Goal: Transaction & Acquisition: Obtain resource

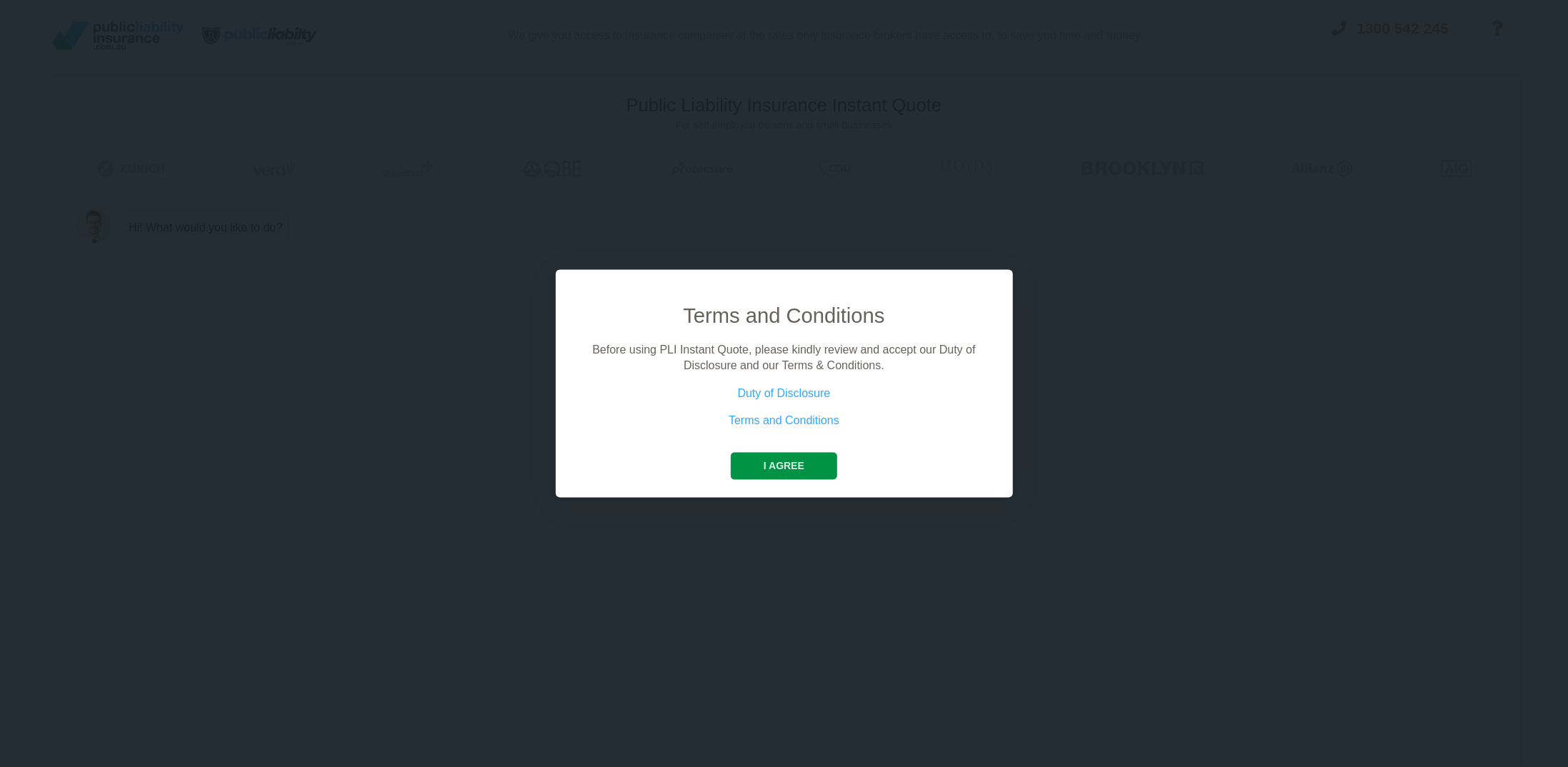
click at [792, 469] on button "I agree" at bounding box center [784, 465] width 106 height 27
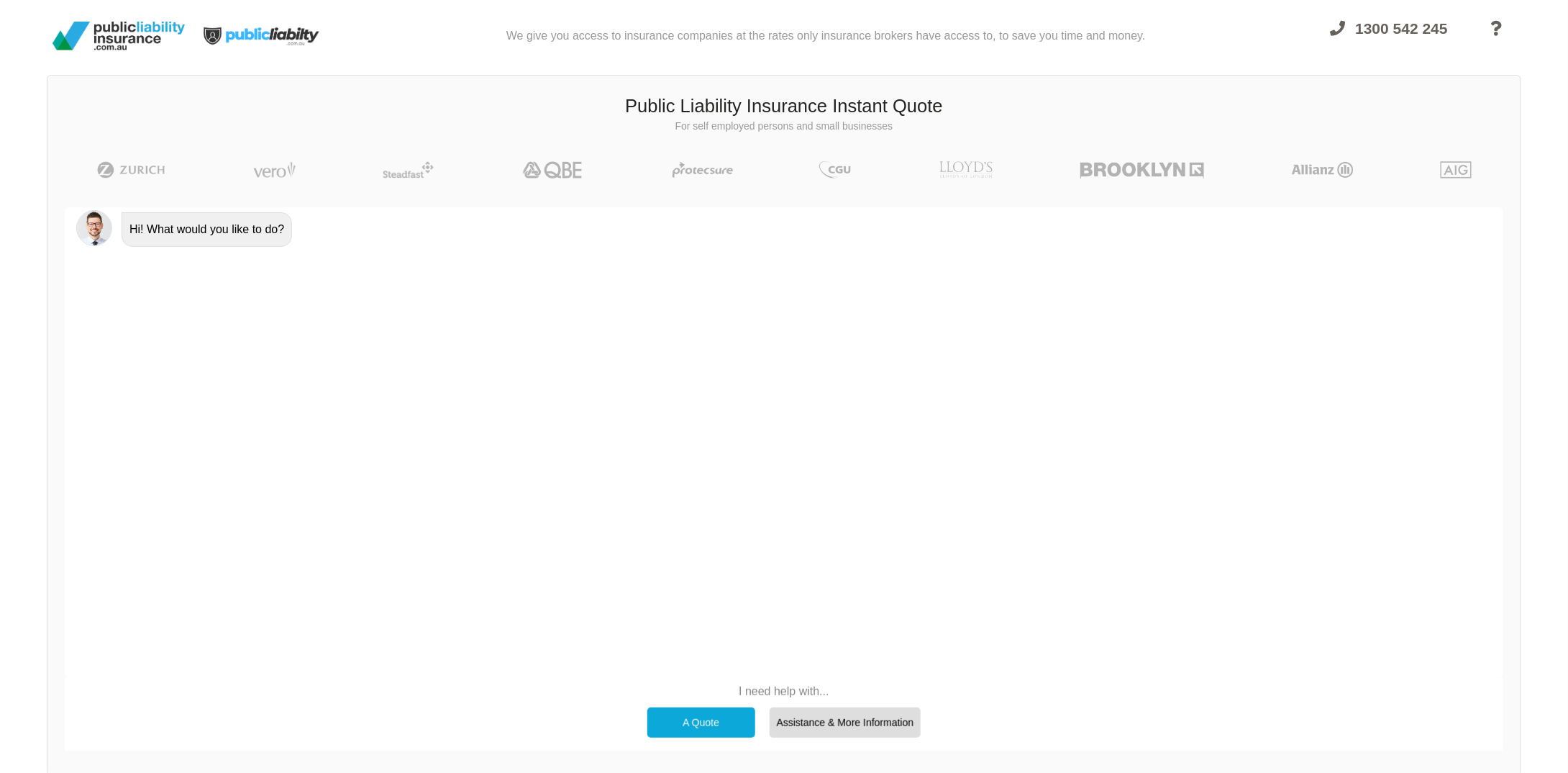
click at [696, 723] on div "A Quote" at bounding box center [701, 722] width 108 height 30
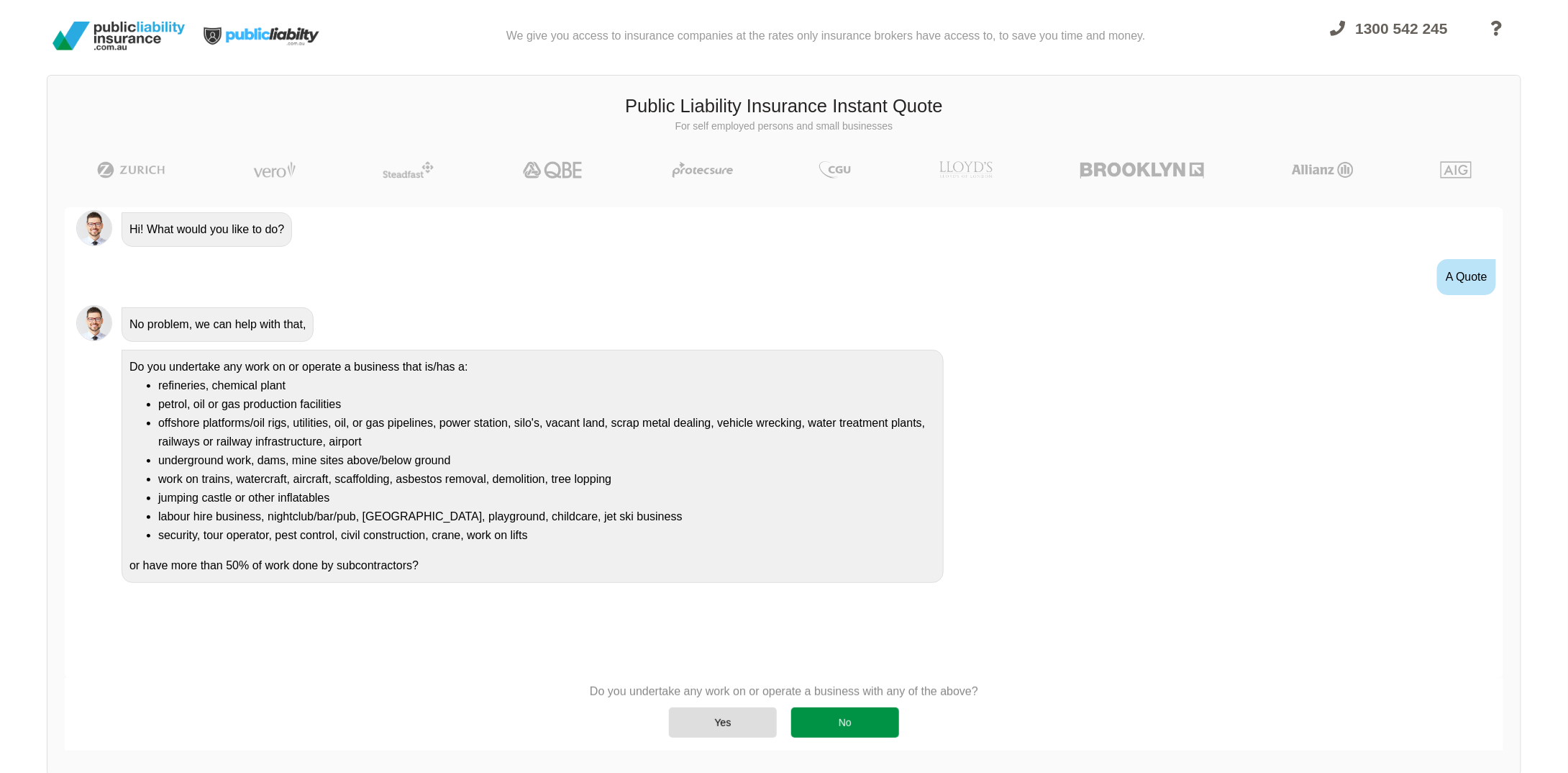
click at [857, 719] on div "No" at bounding box center [845, 722] width 108 height 30
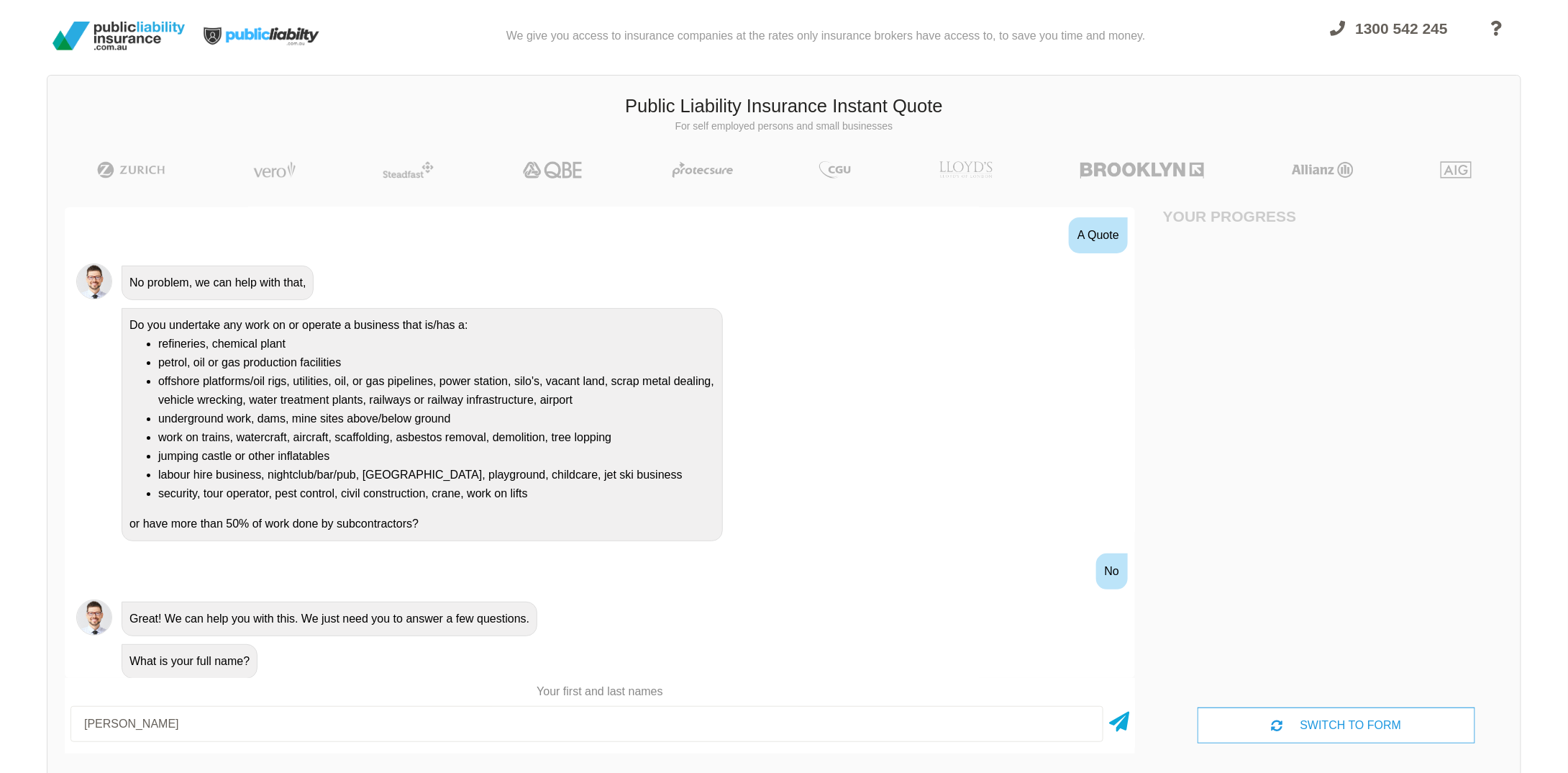
type input "[PERSON_NAME]"
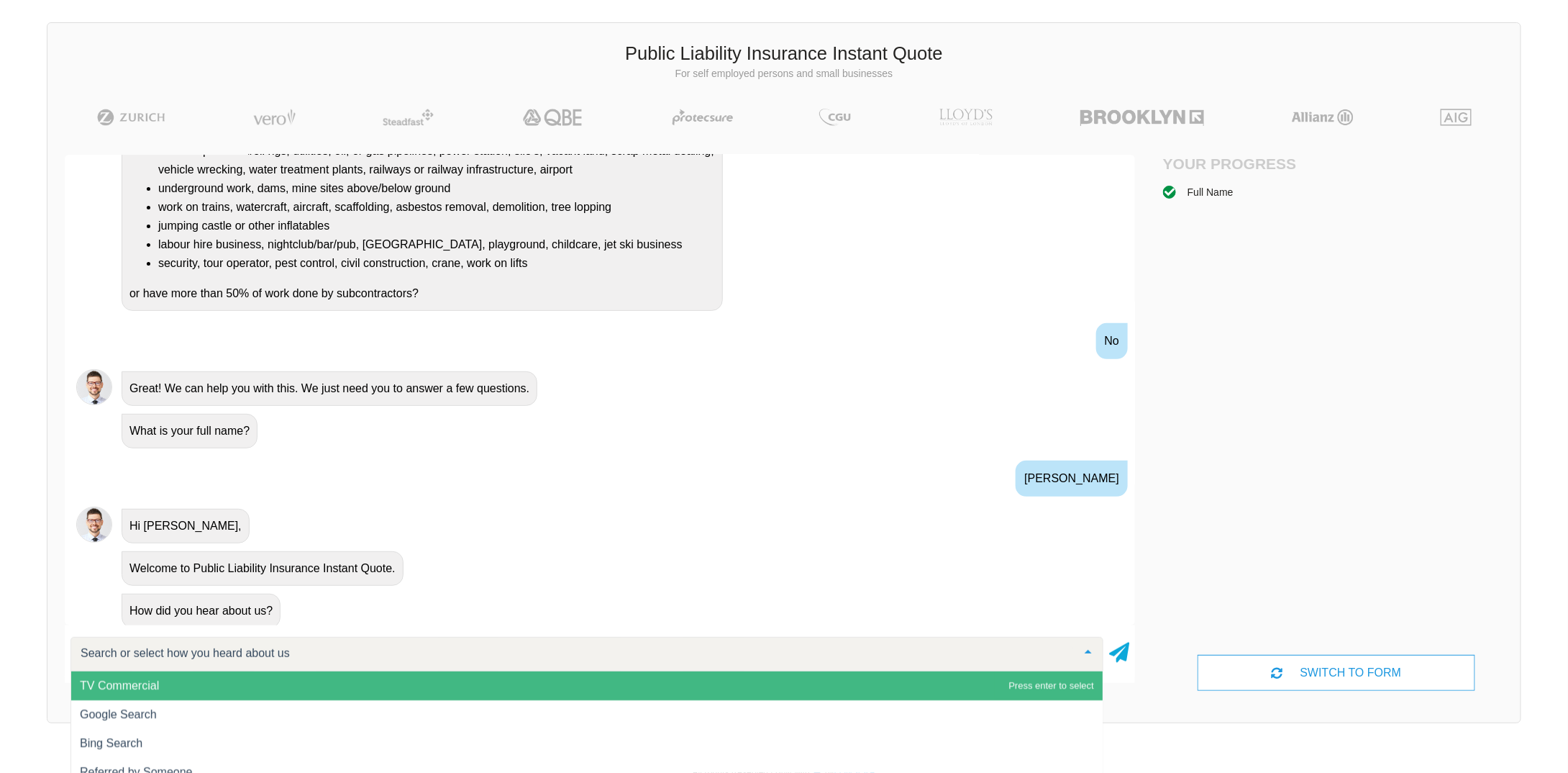
scroll to position [99, 0]
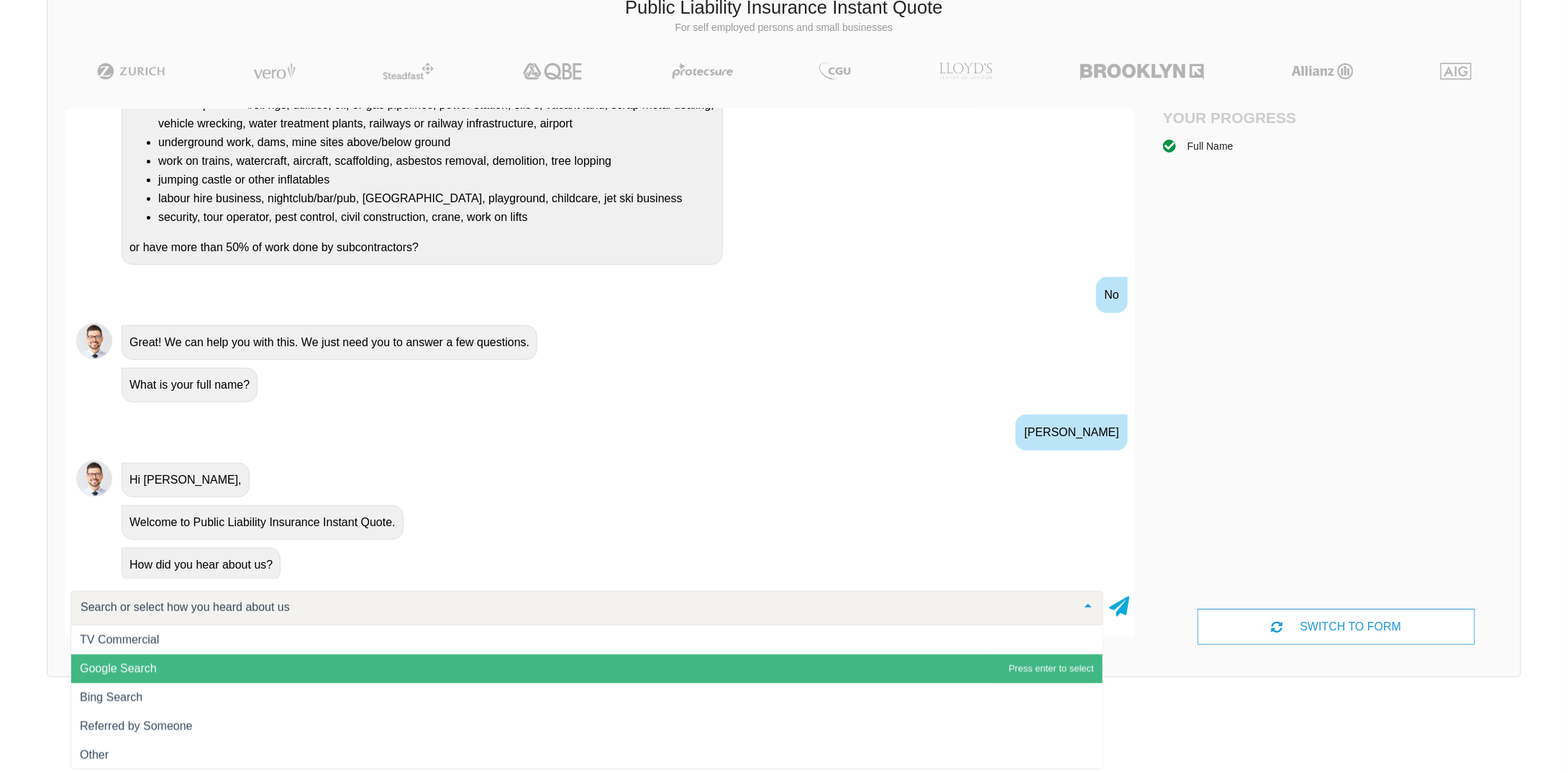
click at [160, 665] on span "Google Search" at bounding box center [587, 668] width 1031 height 29
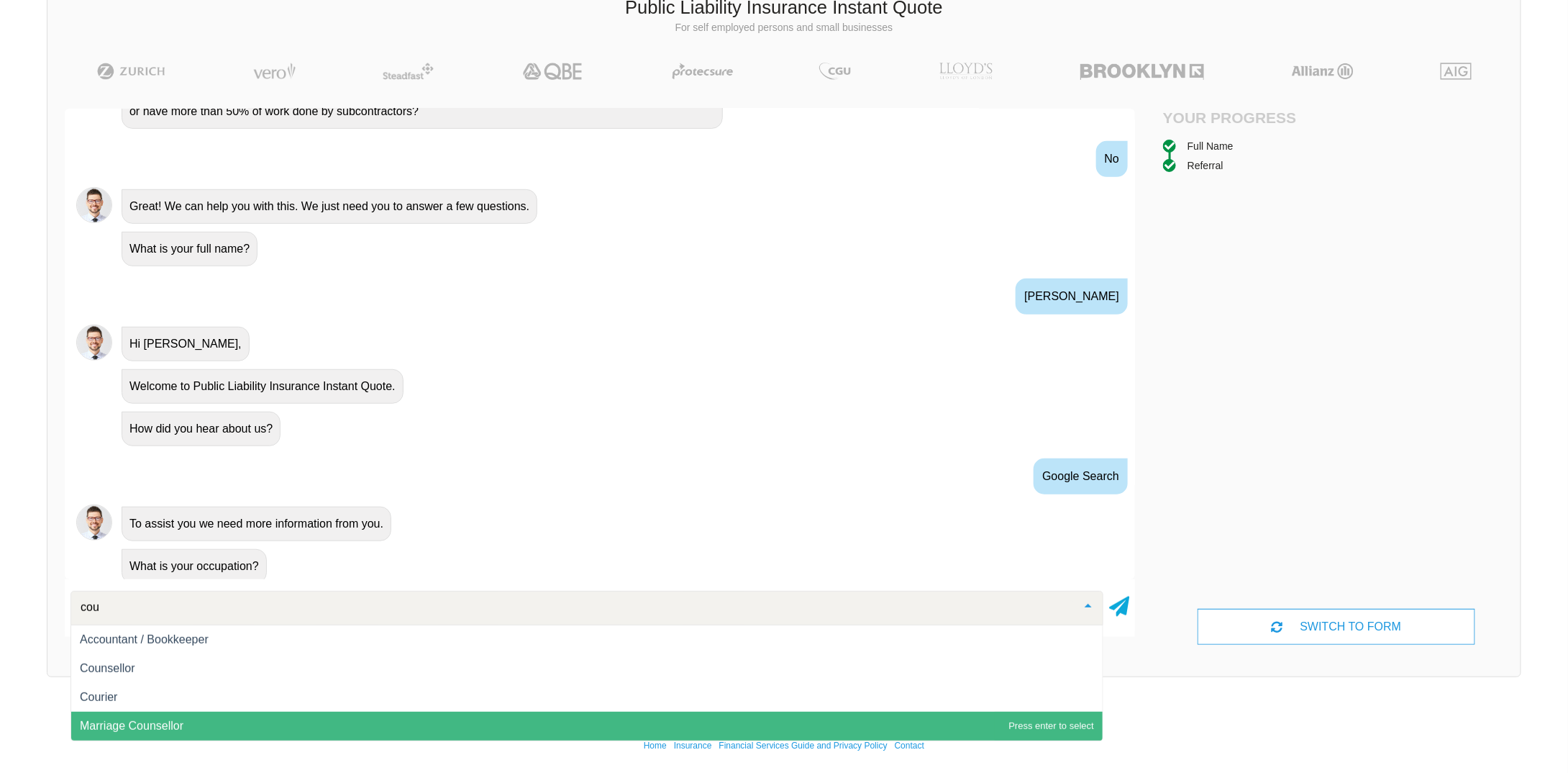
scroll to position [0, 0]
type input "cour"
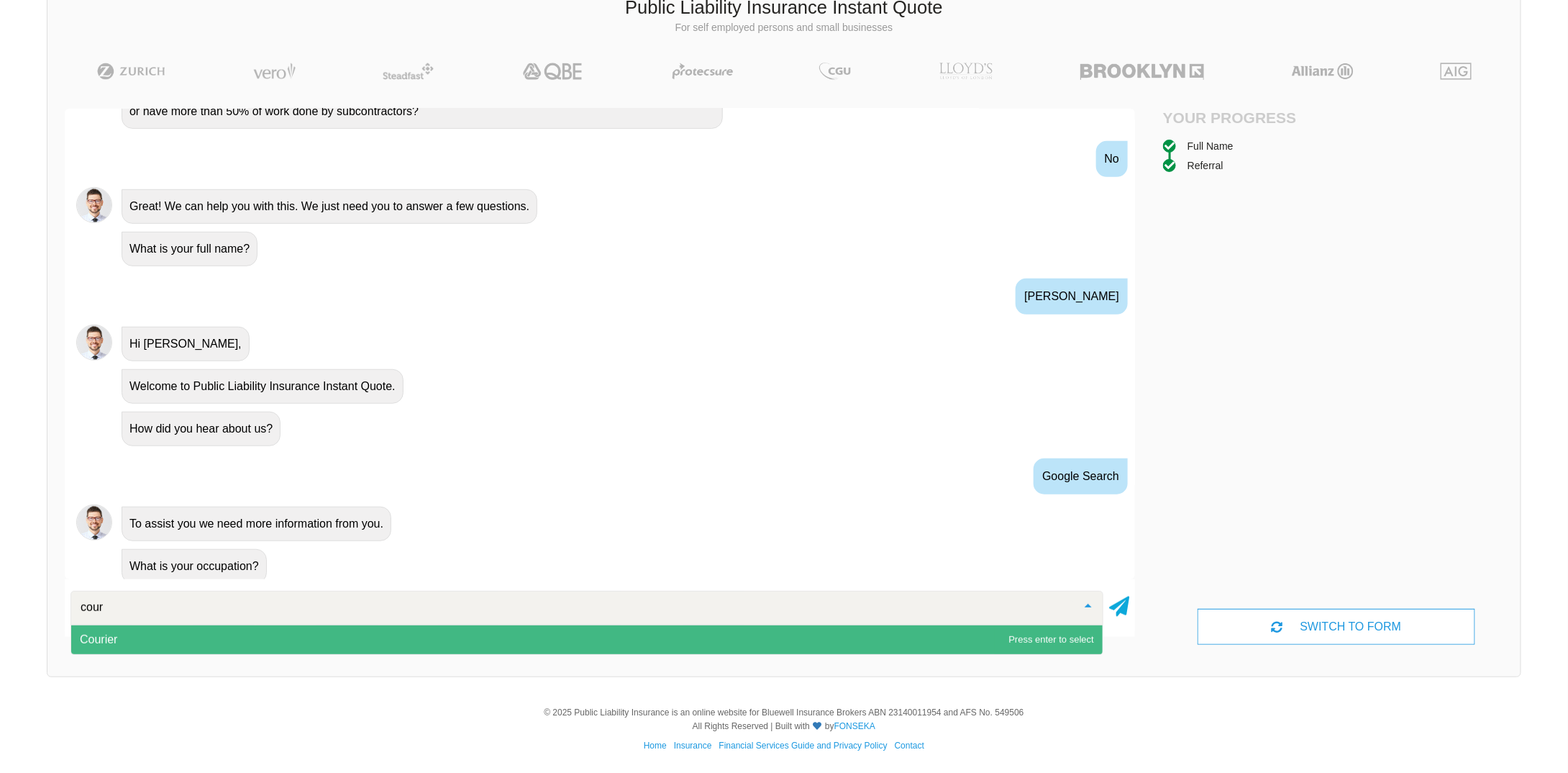
click at [103, 637] on span "Courier" at bounding box center [99, 639] width 37 height 12
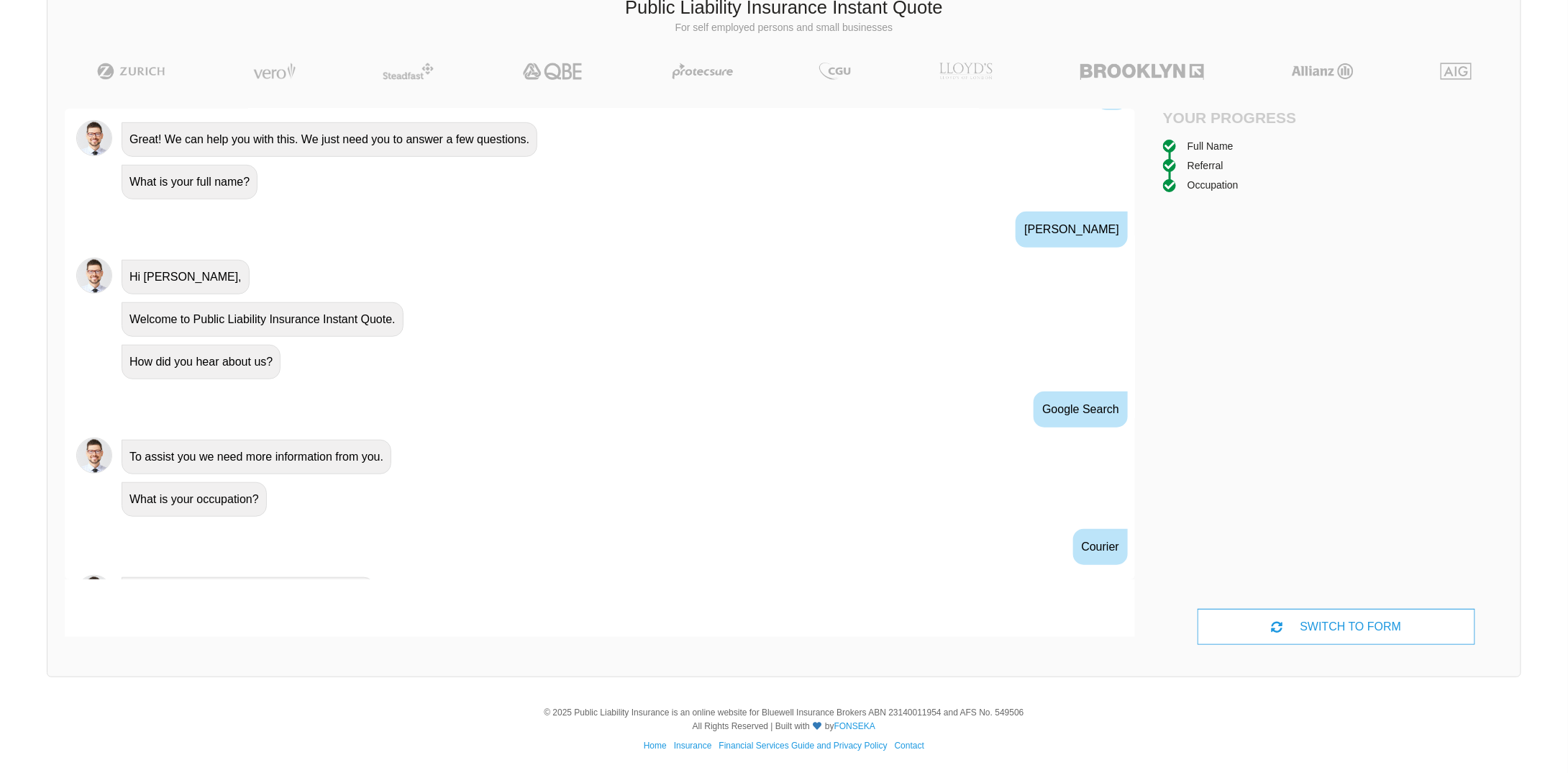
scroll to position [449, 0]
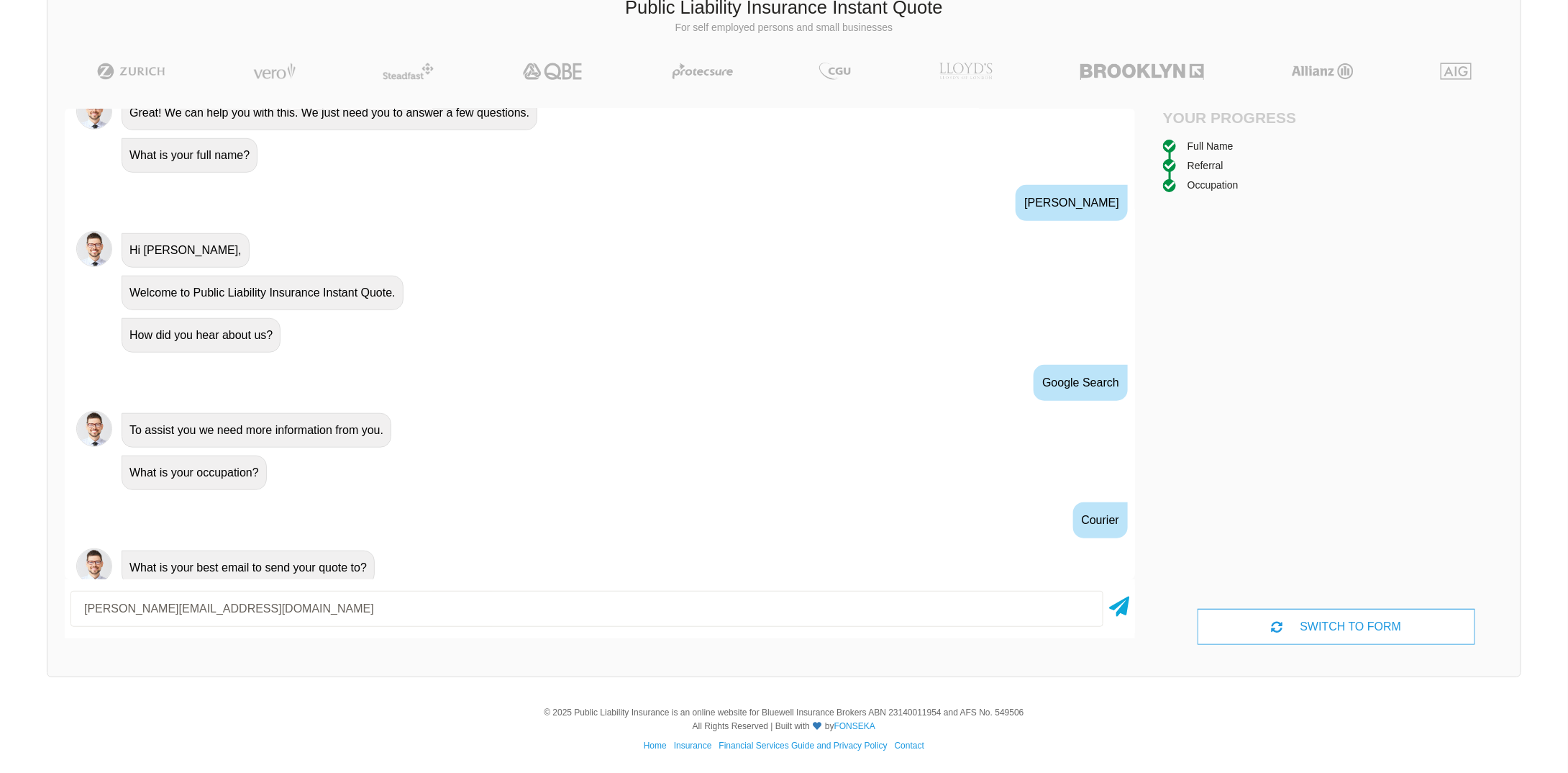
type input "[PERSON_NAME][EMAIL_ADDRESS][DOMAIN_NAME]"
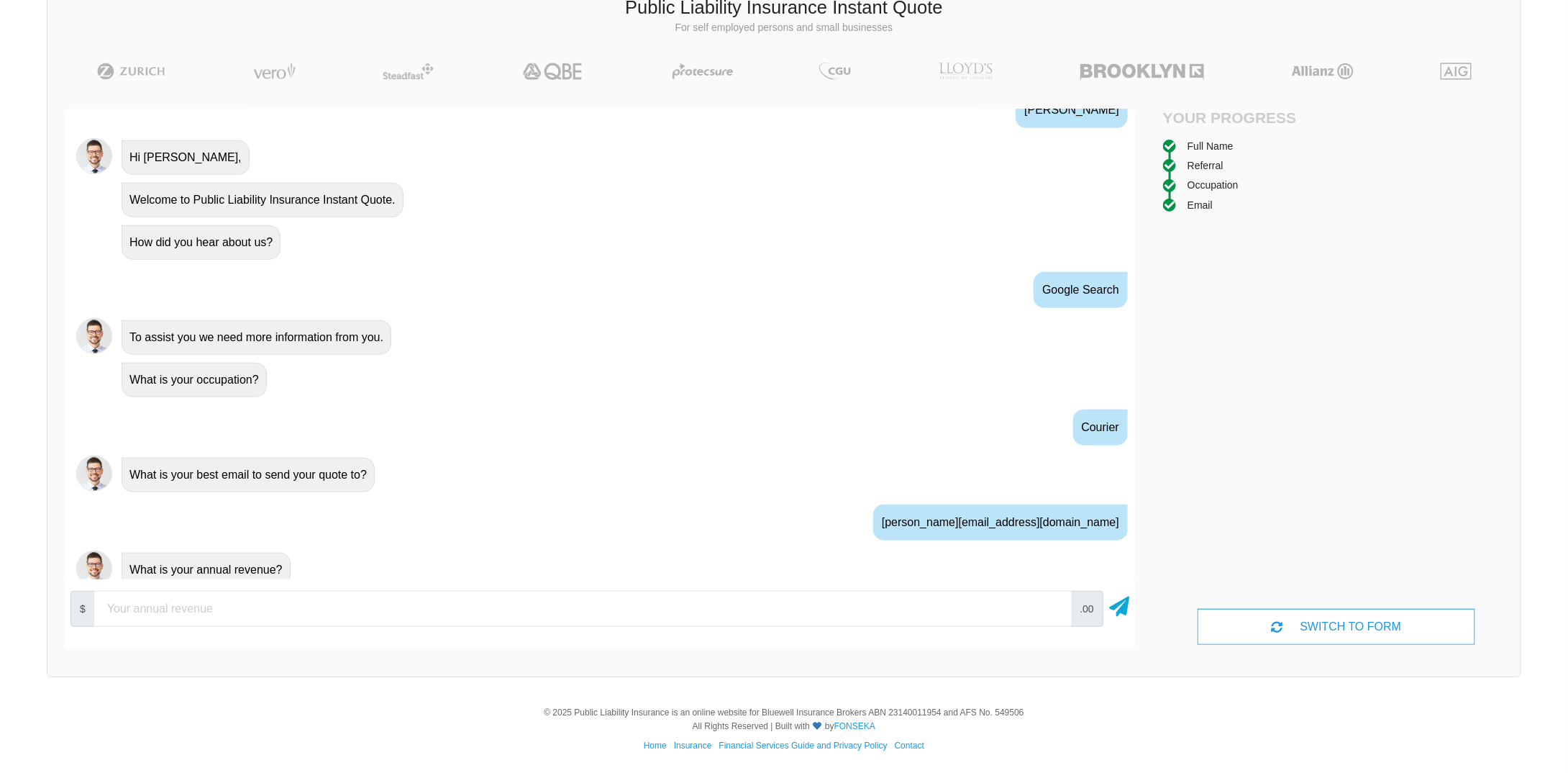
scroll to position [543, 0]
type input "60000"
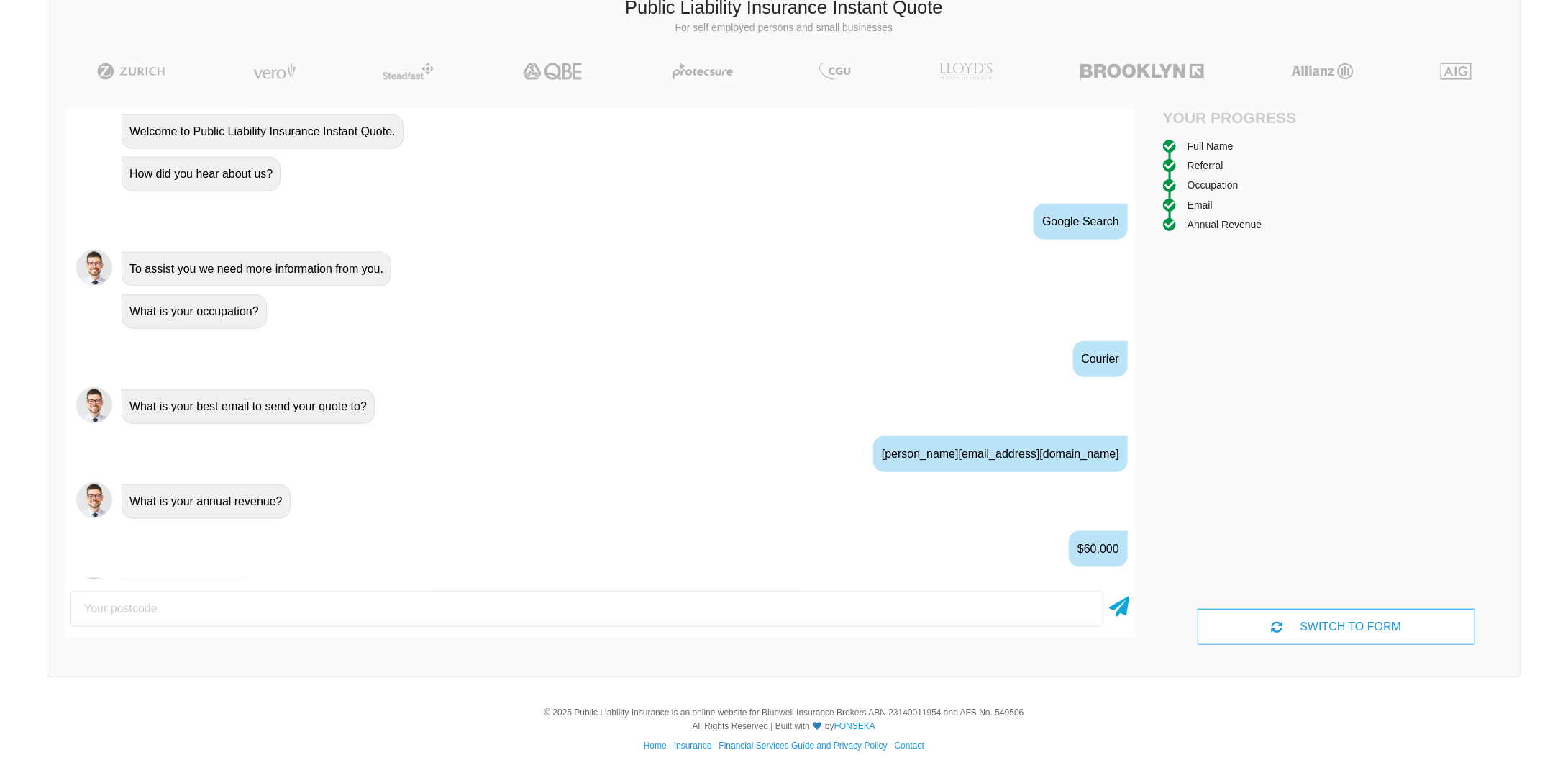
scroll to position [637, 0]
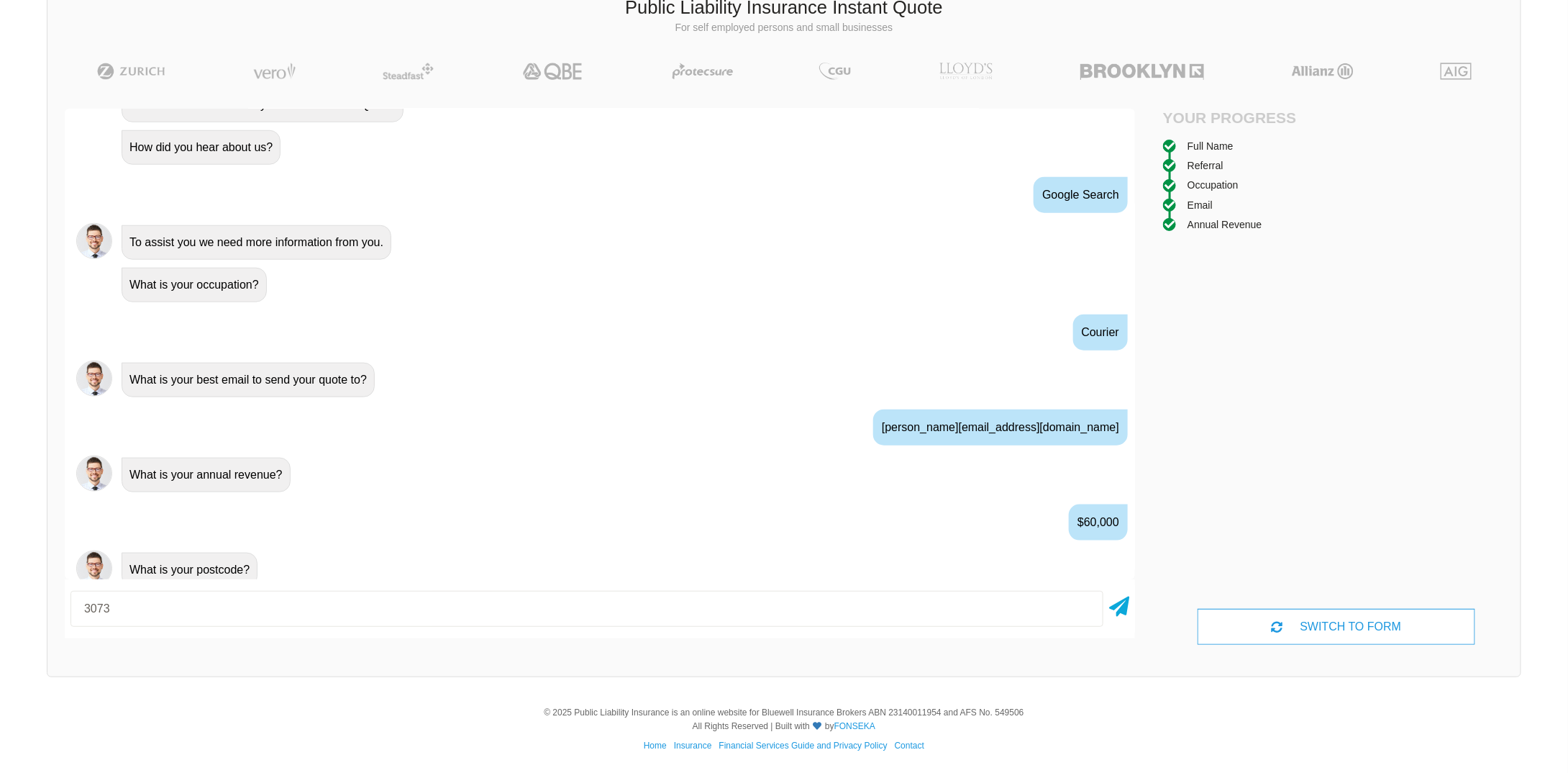
type input "3073"
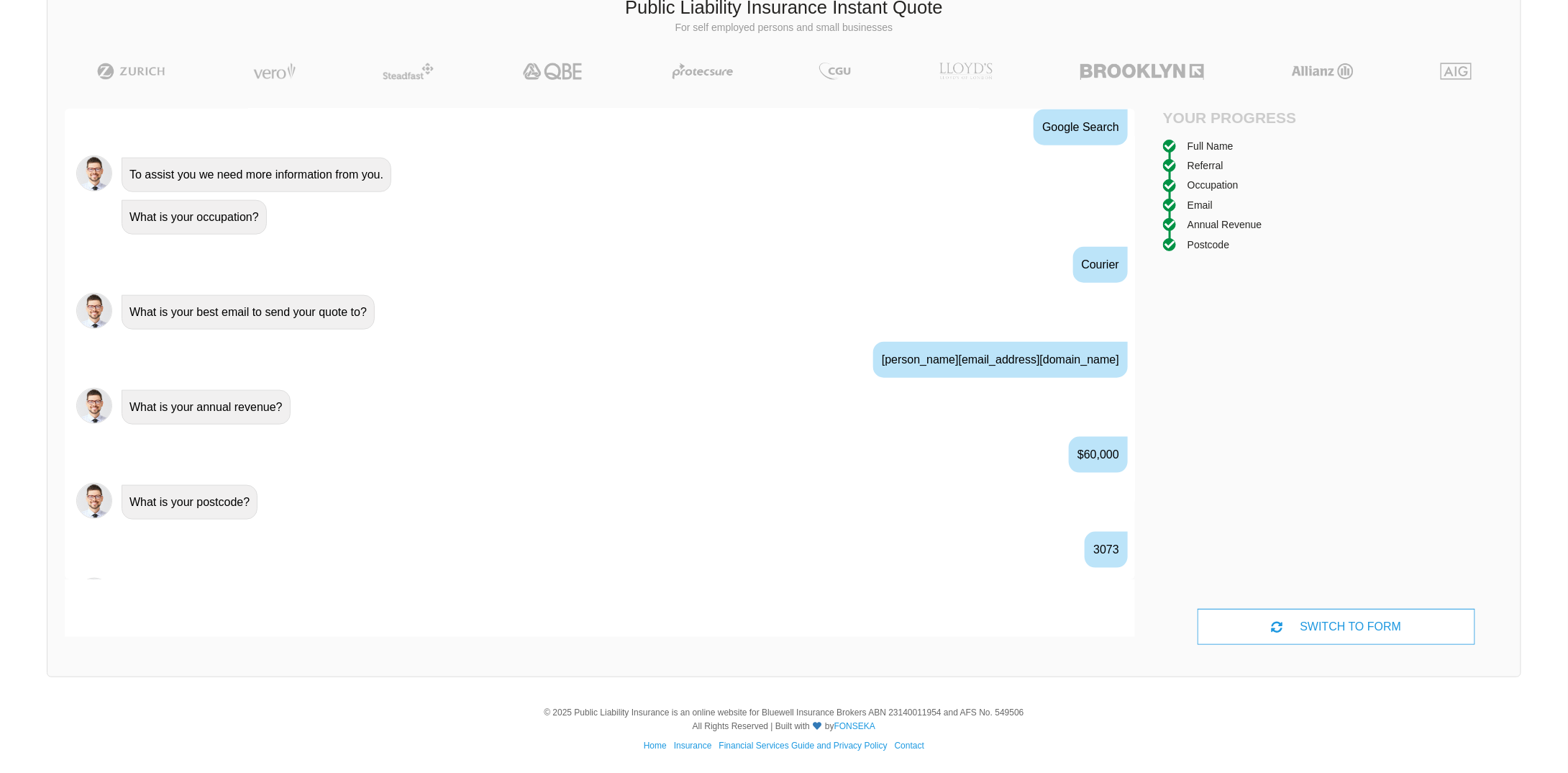
scroll to position [731, 0]
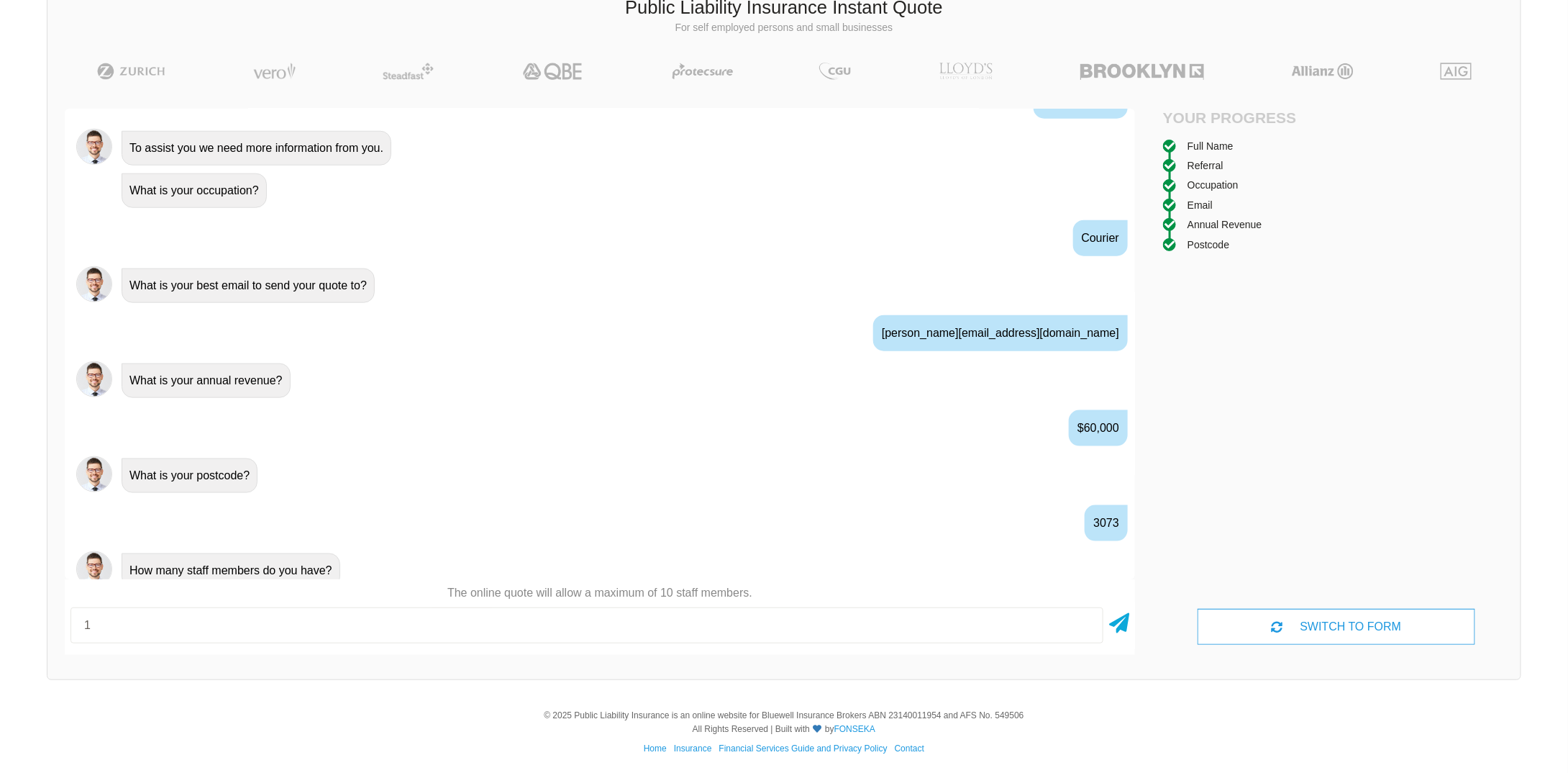
type input "1"
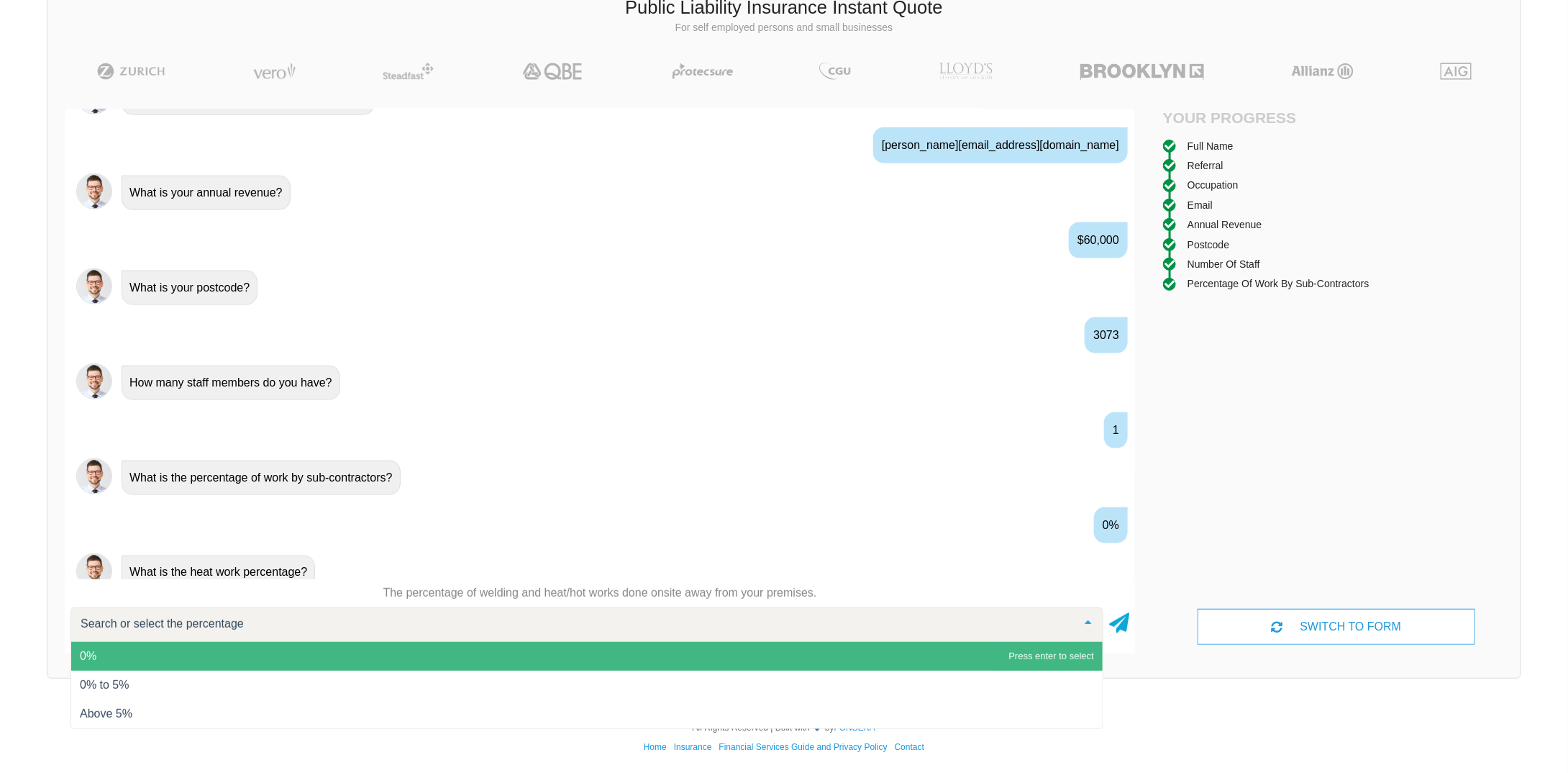
scroll to position [99, 0]
click at [102, 652] on span "0%" at bounding box center [587, 656] width 1031 height 29
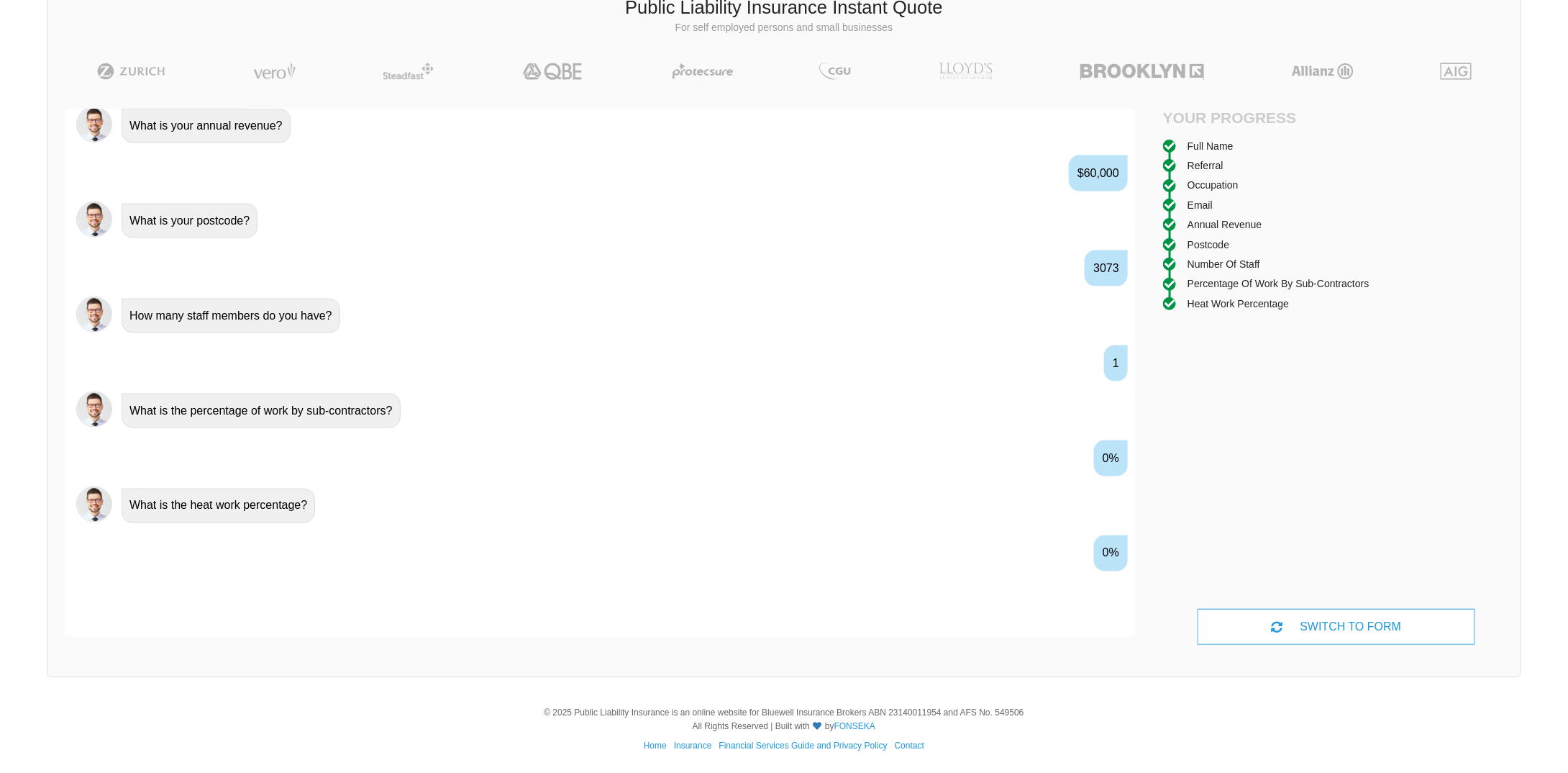
scroll to position [1013, 0]
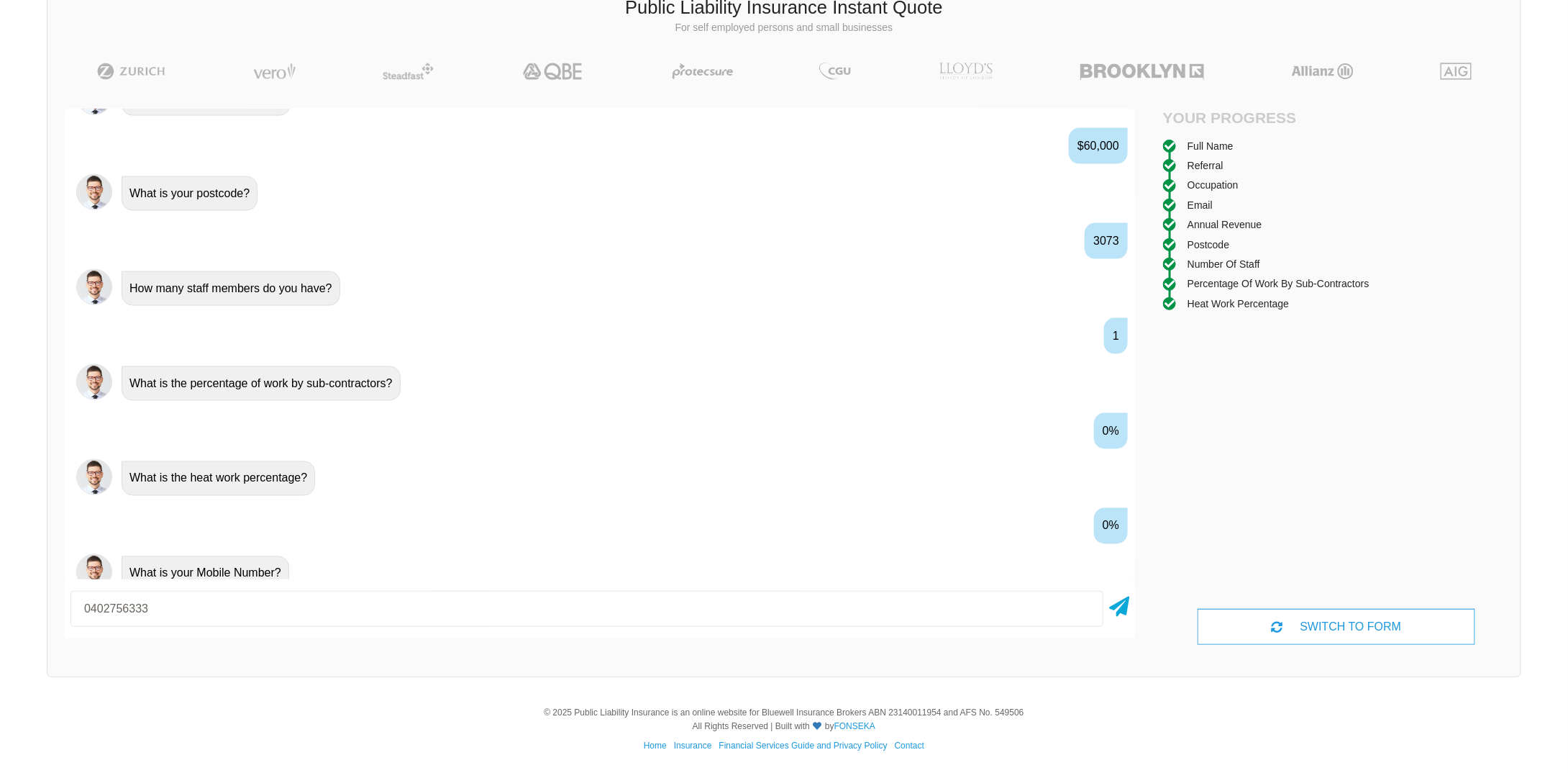
type input "0402756333"
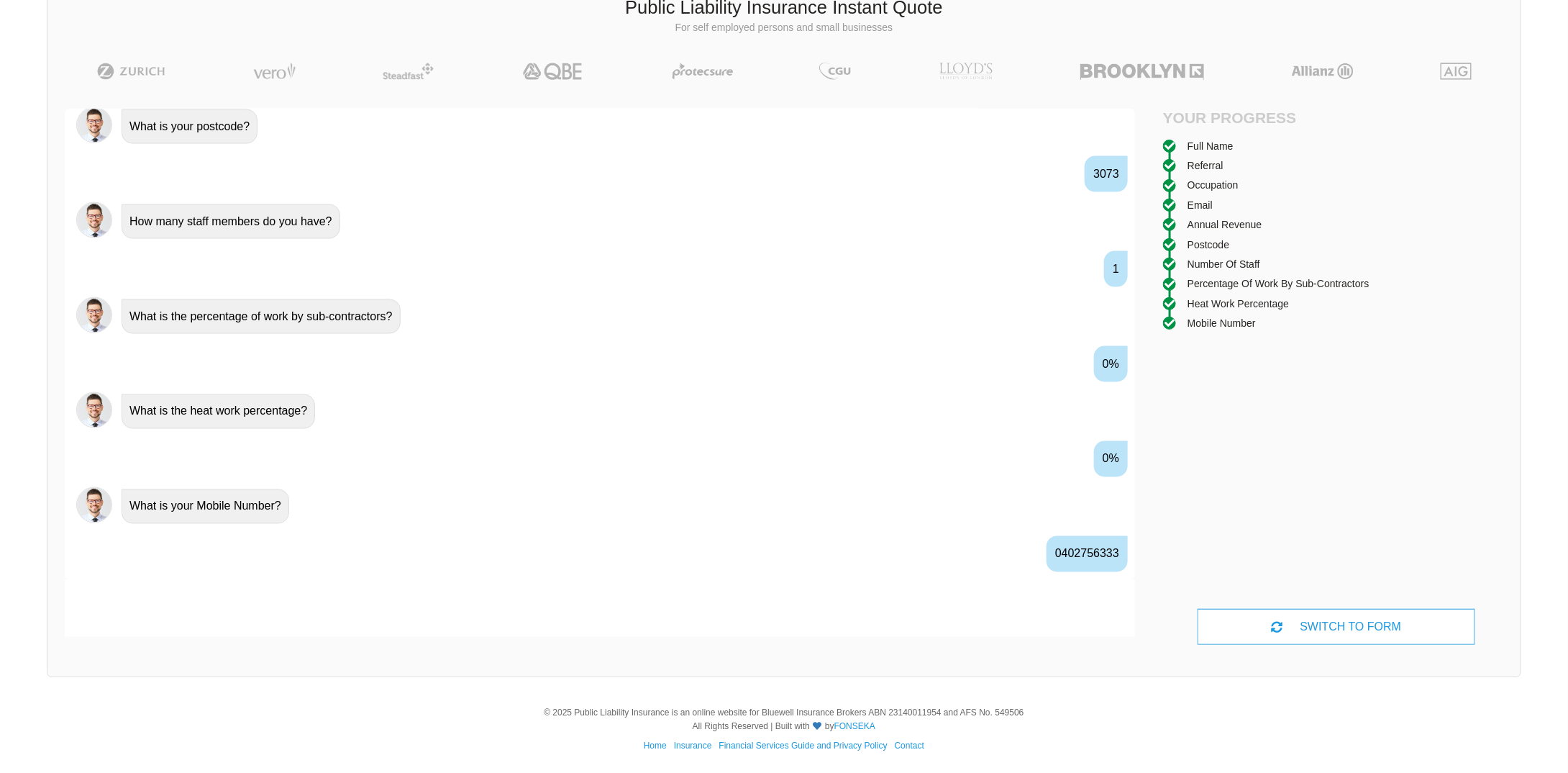
scroll to position [1106, 0]
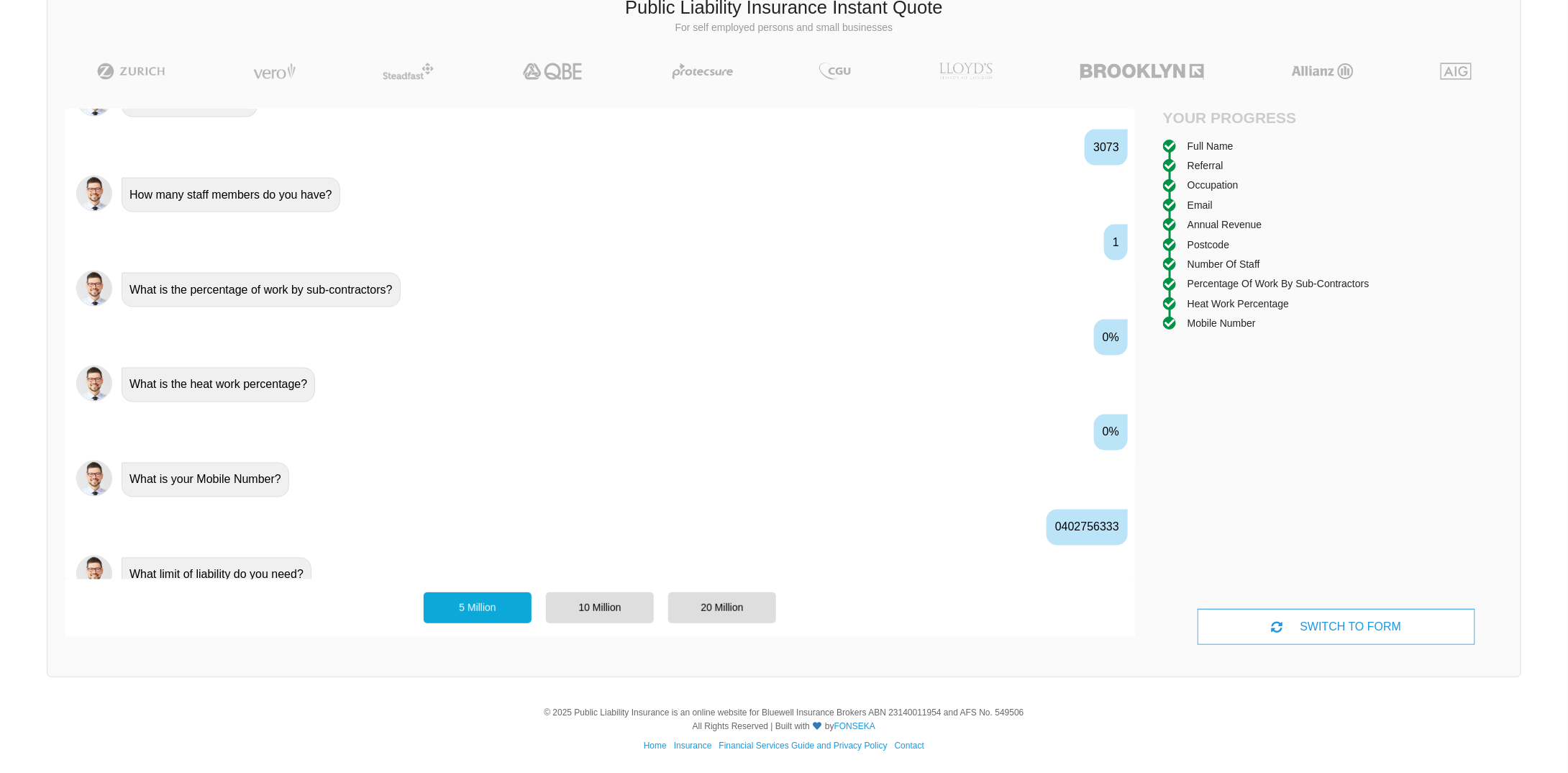
click at [484, 607] on div "5 Million" at bounding box center [477, 607] width 108 height 30
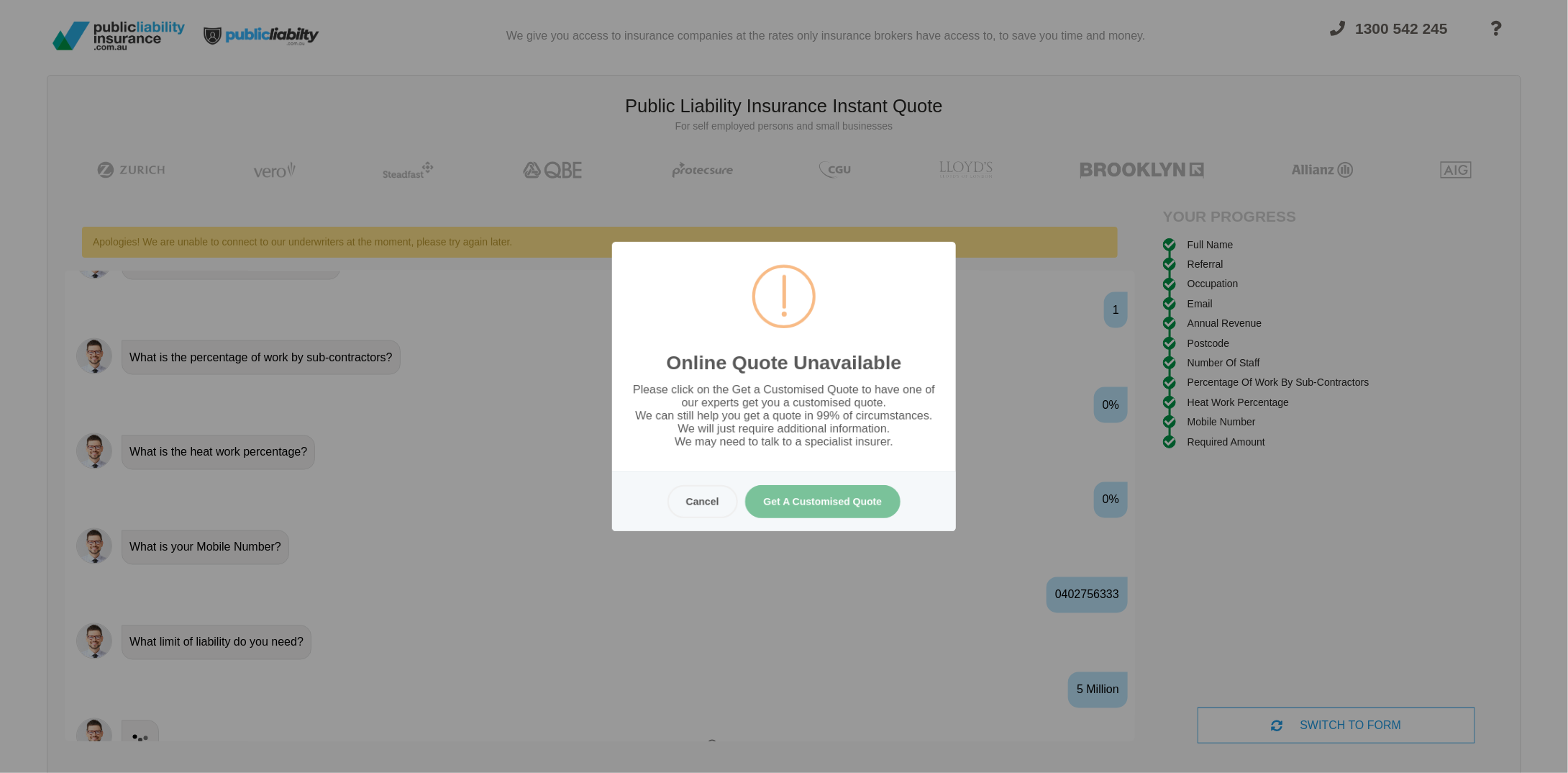
scroll to position [0, 0]
click at [815, 498] on button "Get A Customised Quote" at bounding box center [822, 501] width 156 height 33
